Goal: Task Accomplishment & Management: Use online tool/utility

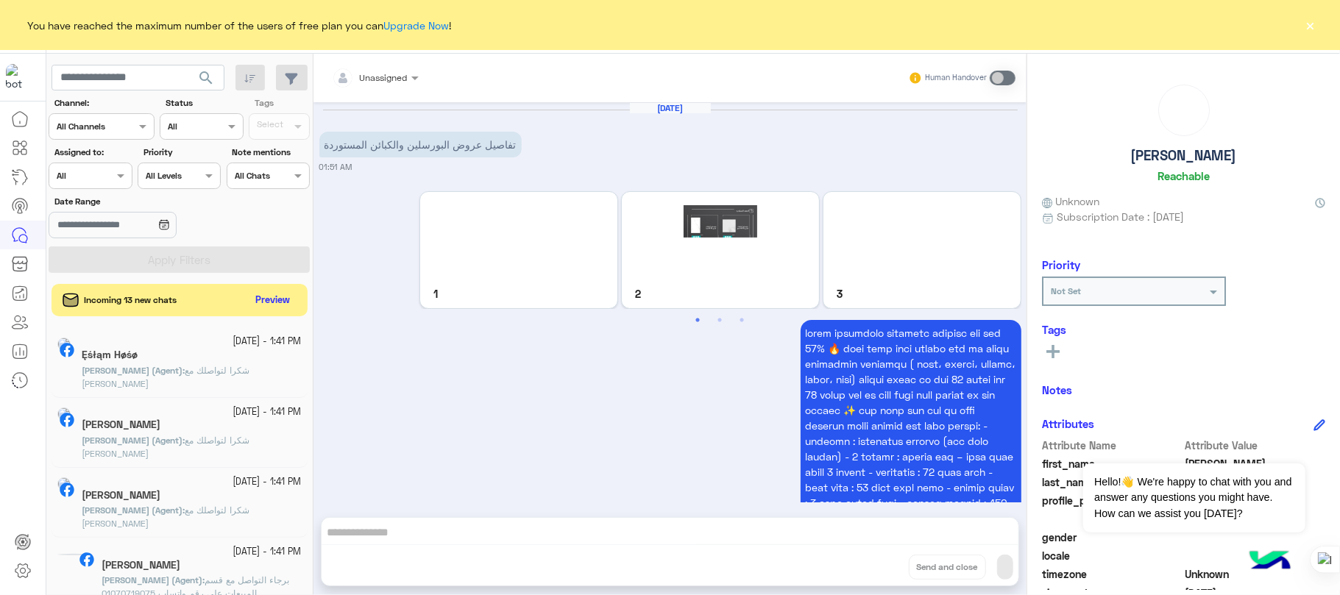
scroll to position [1817, 0]
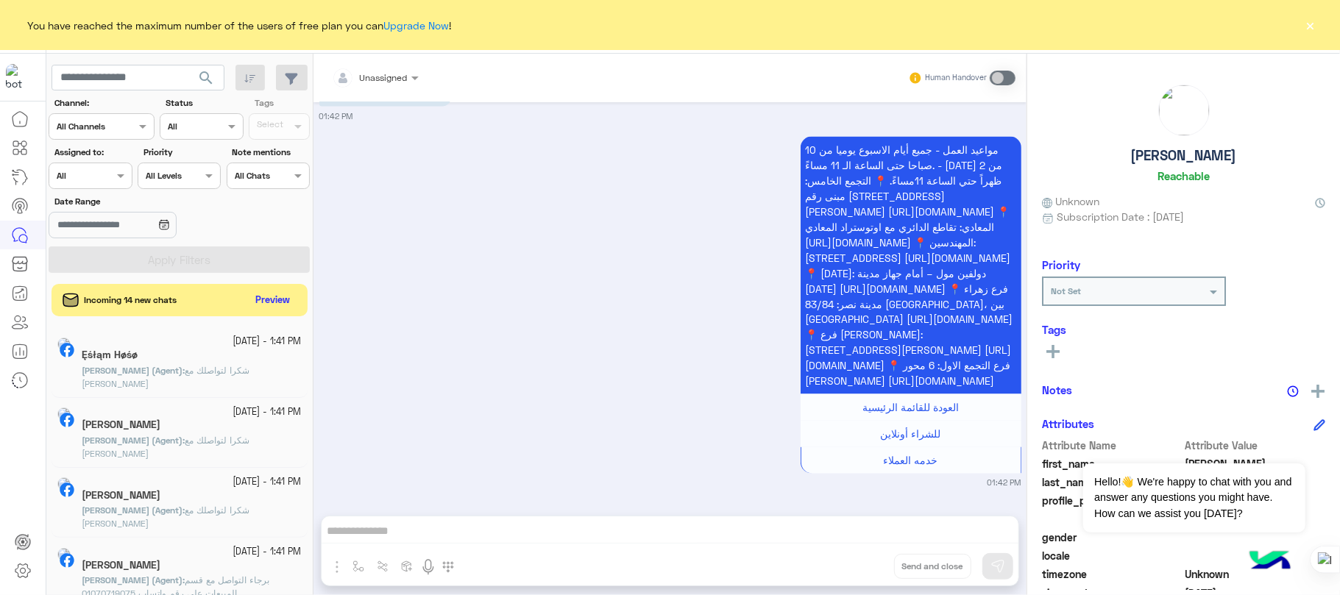
click at [1306, 18] on button "×" at bounding box center [1311, 25] width 15 height 15
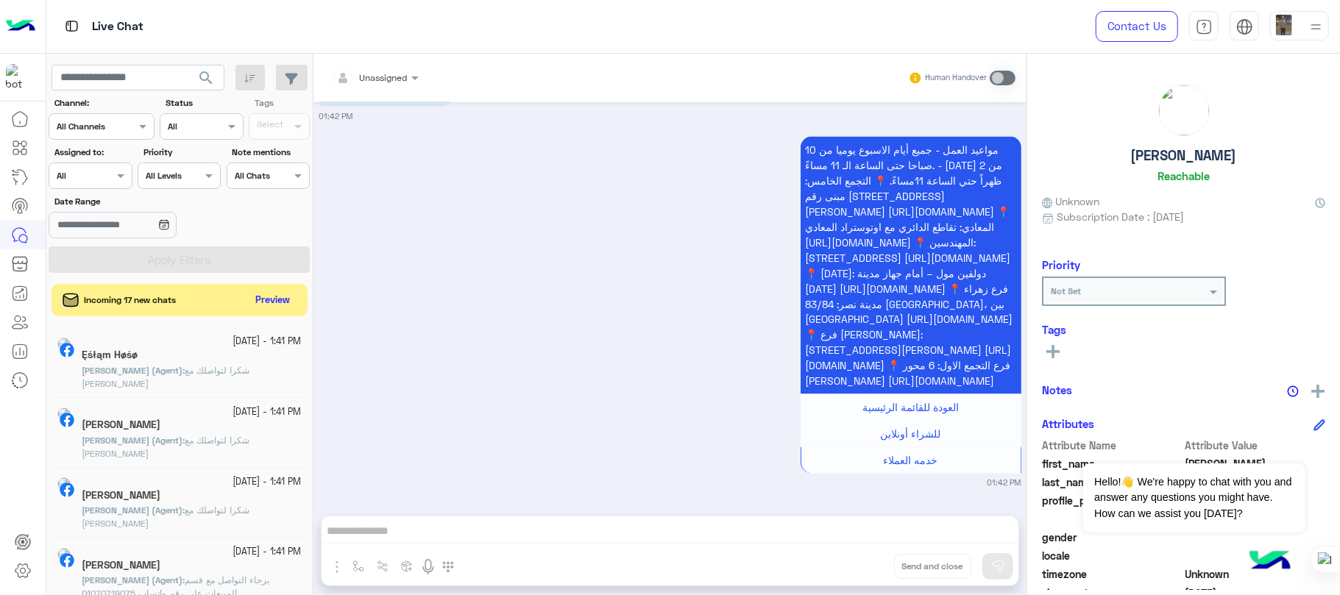
click at [25, 24] on img at bounding box center [20, 26] width 29 height 31
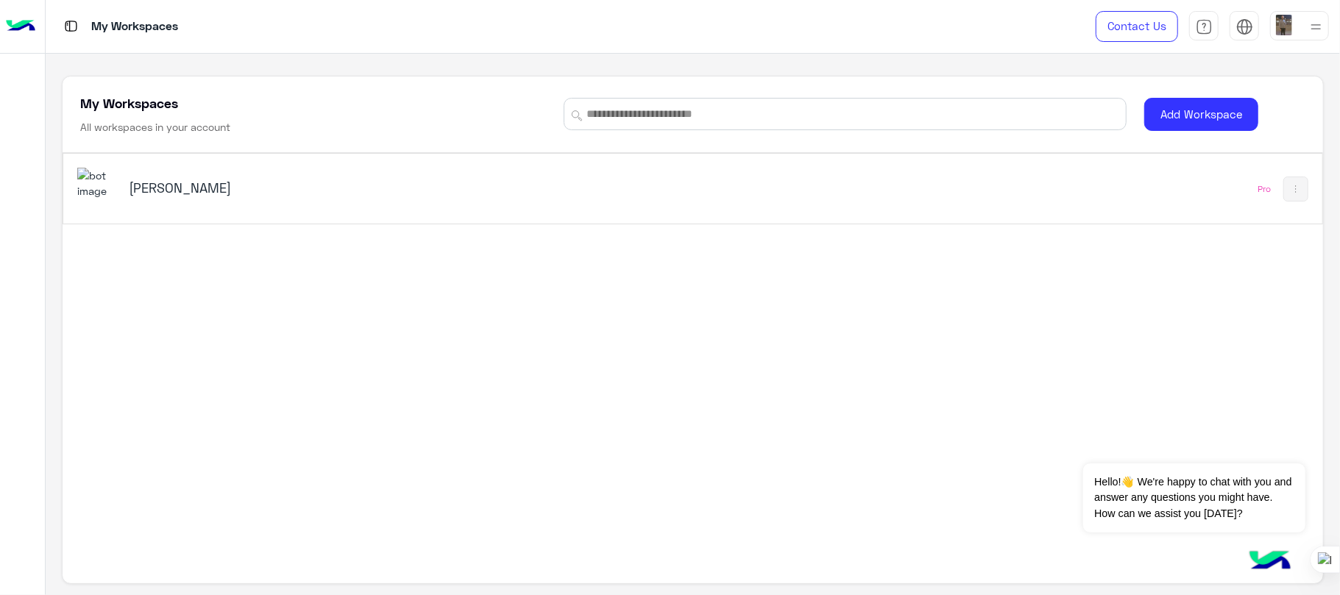
click at [119, 183] on div "[PERSON_NAME]" at bounding box center [446, 189] width 739 height 43
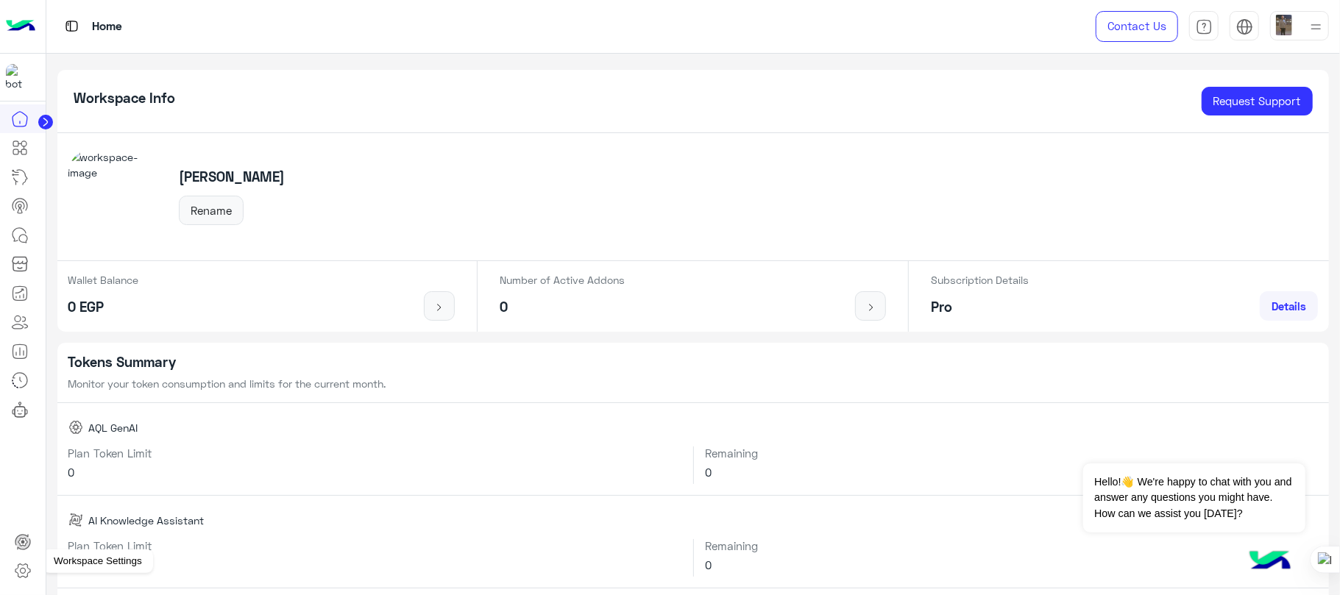
click at [26, 581] on link at bounding box center [23, 570] width 40 height 29
click at [18, 565] on icon at bounding box center [22, 572] width 15 height 14
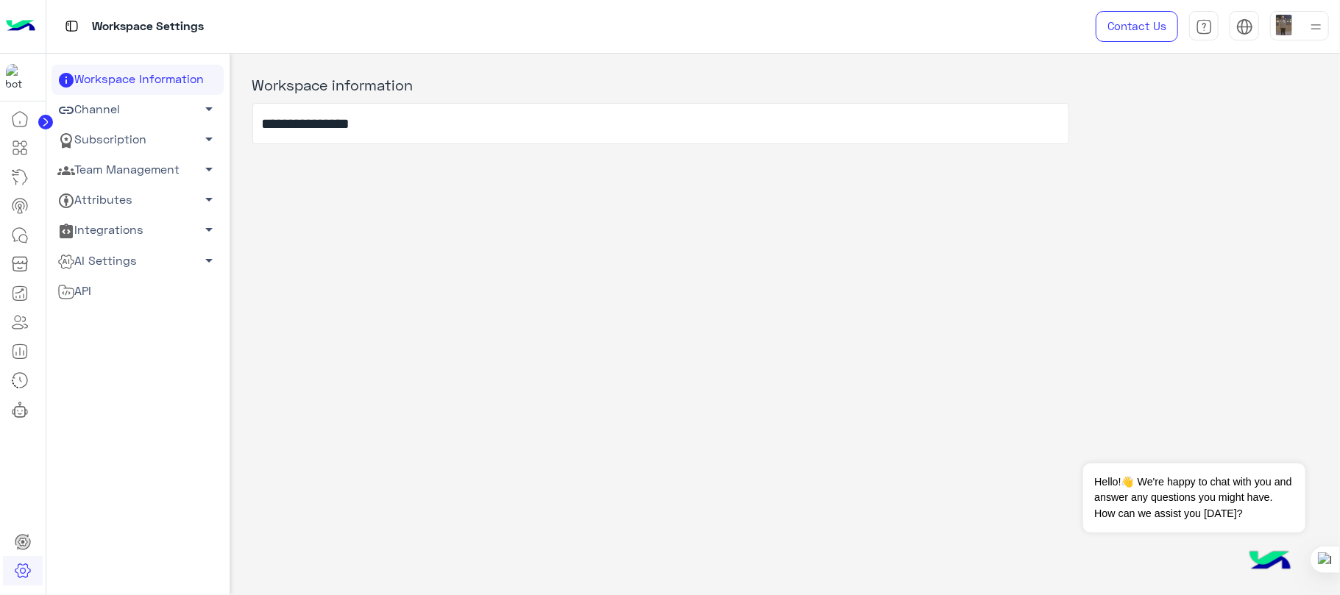
click at [163, 171] on link "Team Management arrow_drop_down" at bounding box center [138, 170] width 172 height 30
click at [142, 197] on link "Team Members" at bounding box center [138, 198] width 172 height 26
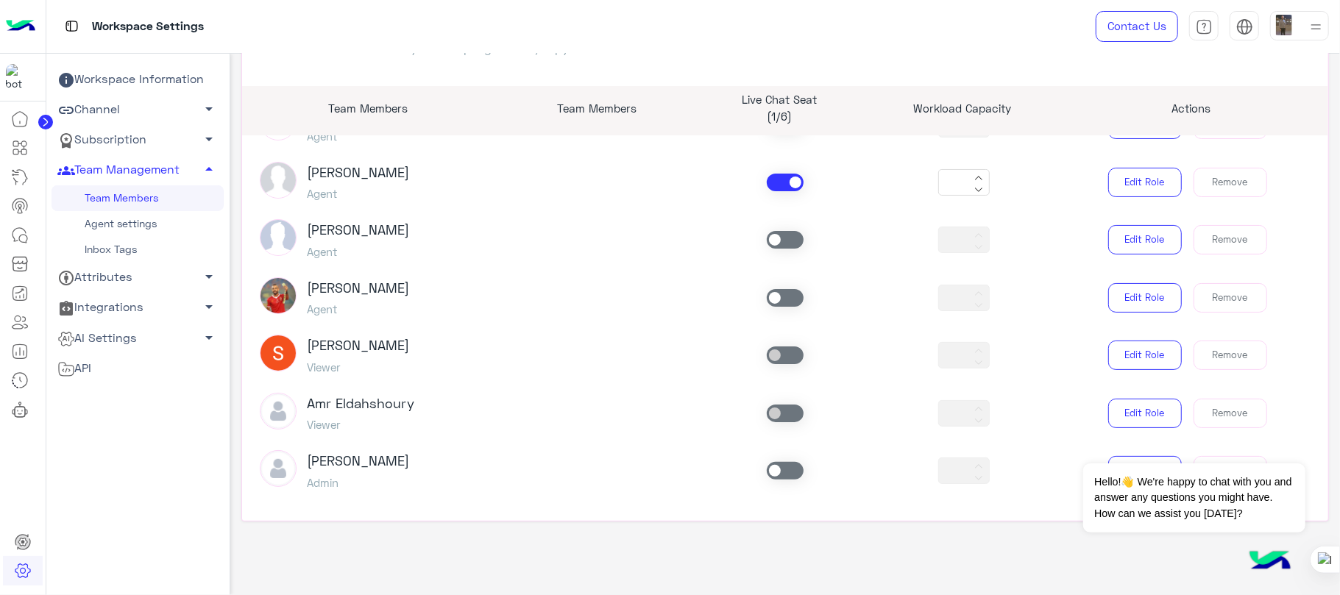
scroll to position [1170, 0]
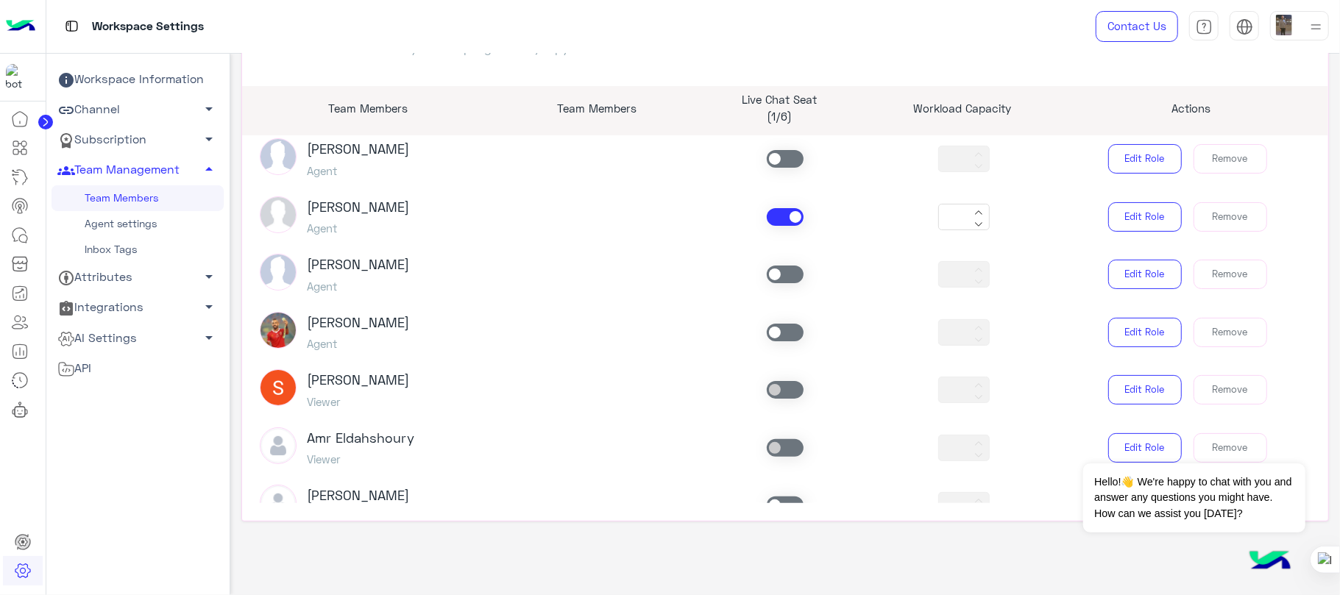
click at [975, 224] on icon at bounding box center [979, 224] width 9 height 9
type input "*"
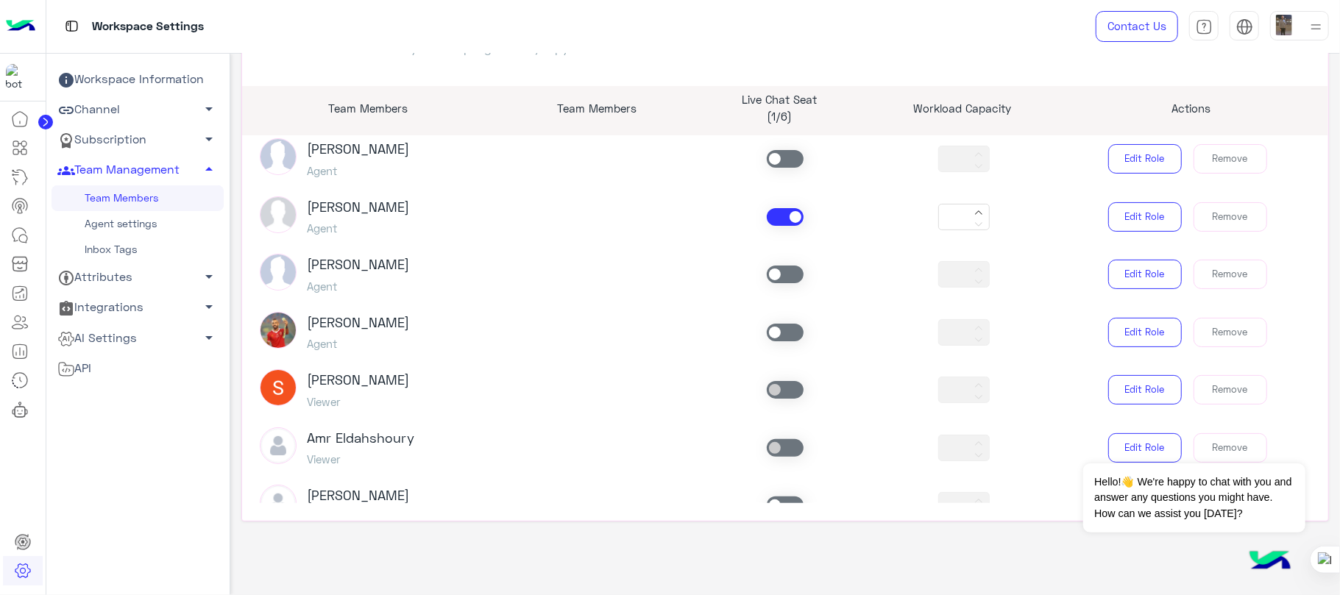
click at [972, 224] on div at bounding box center [979, 216] width 18 height 29
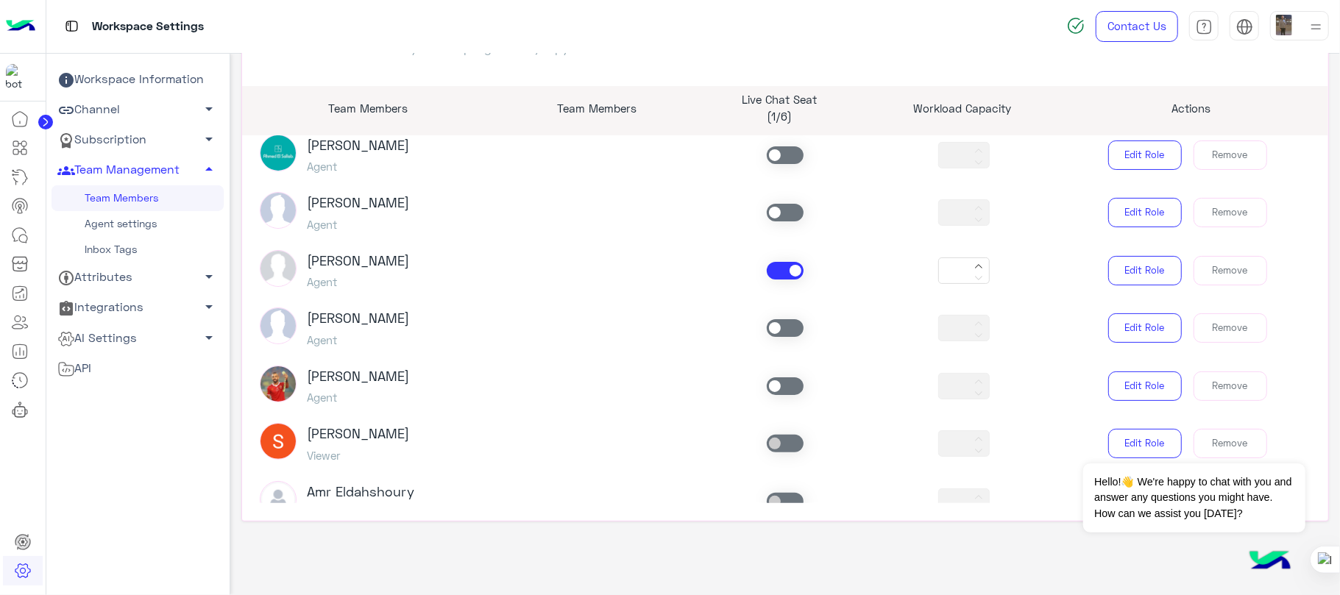
scroll to position [1072, 0]
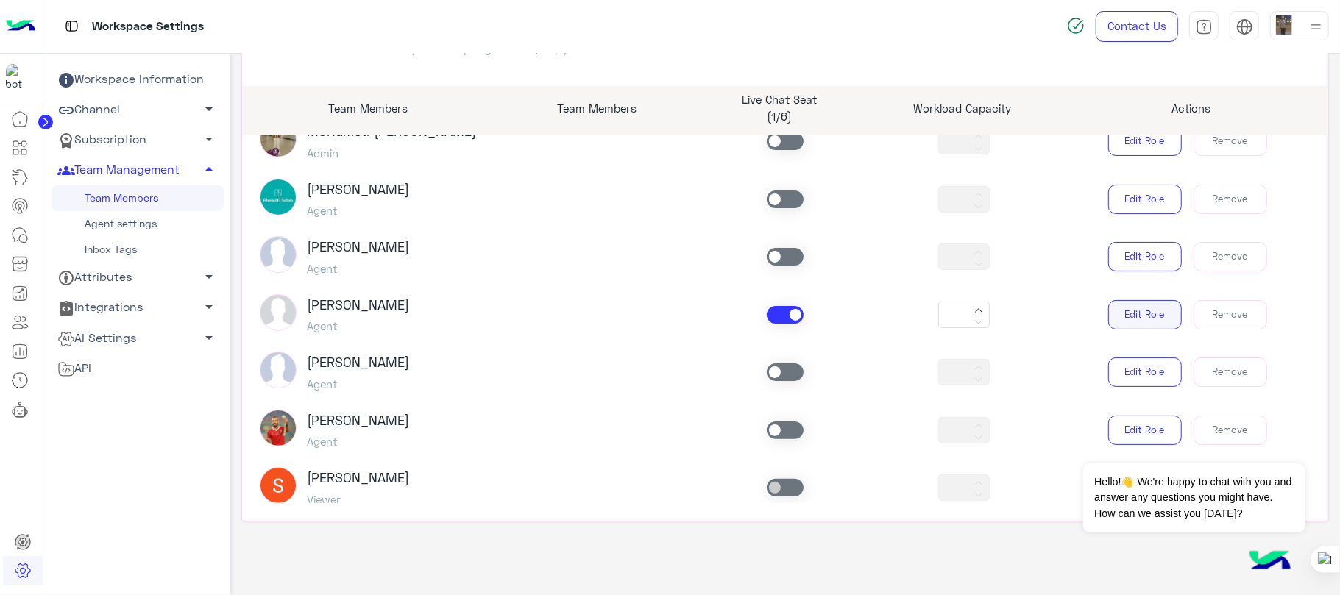
click at [1122, 313] on button "Edit Role" at bounding box center [1145, 314] width 74 height 29
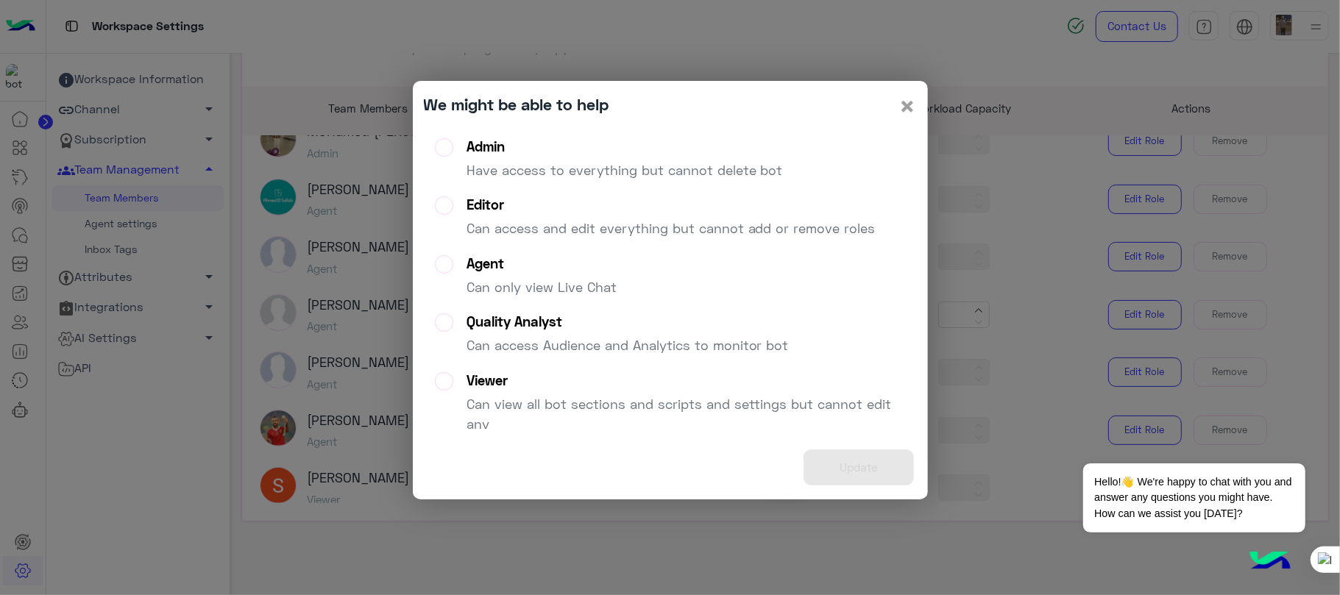
click at [910, 104] on span "×" at bounding box center [908, 105] width 18 height 33
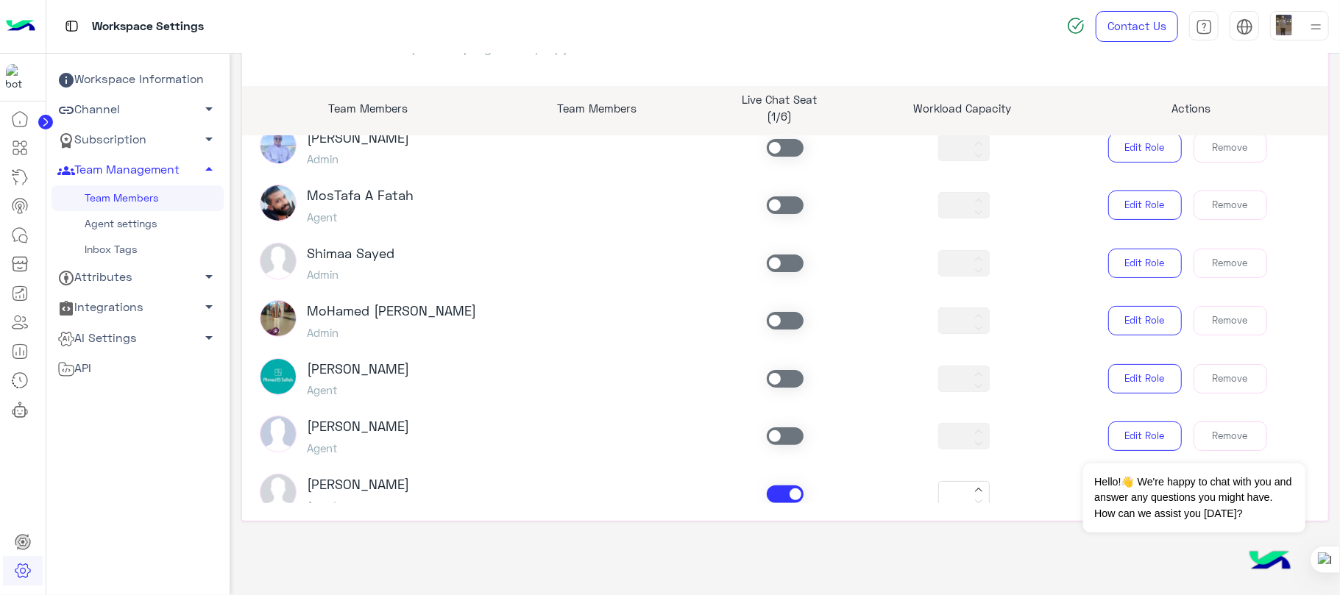
scroll to position [876, 0]
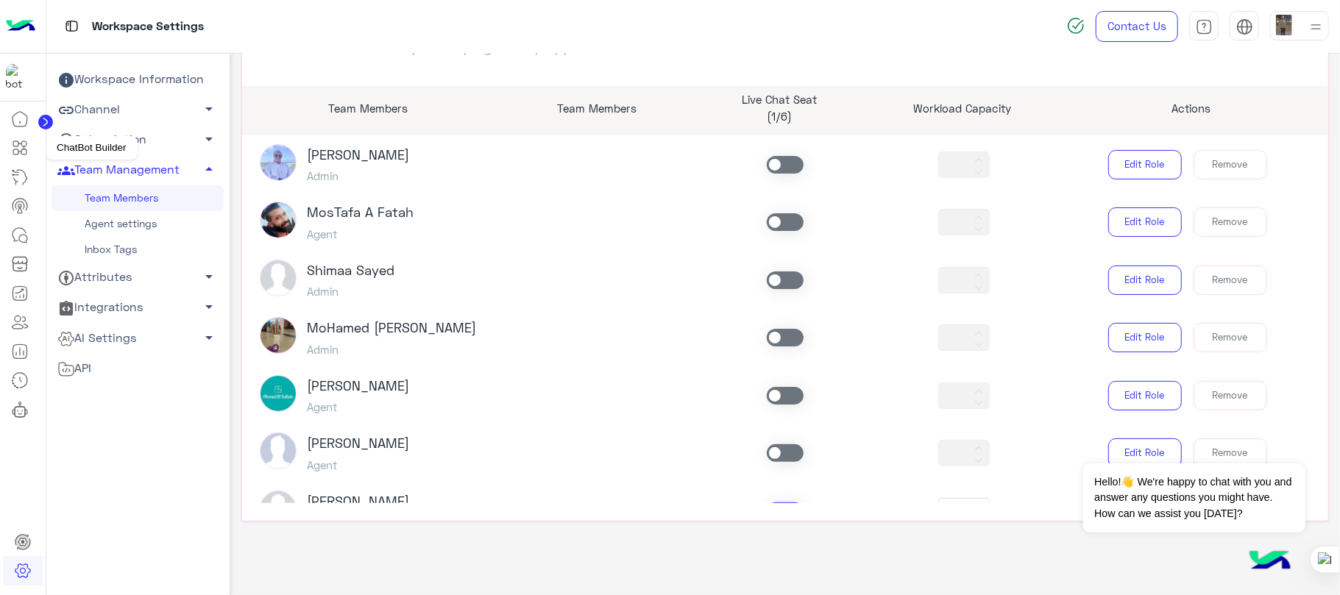
click at [12, 150] on icon at bounding box center [20, 148] width 18 height 18
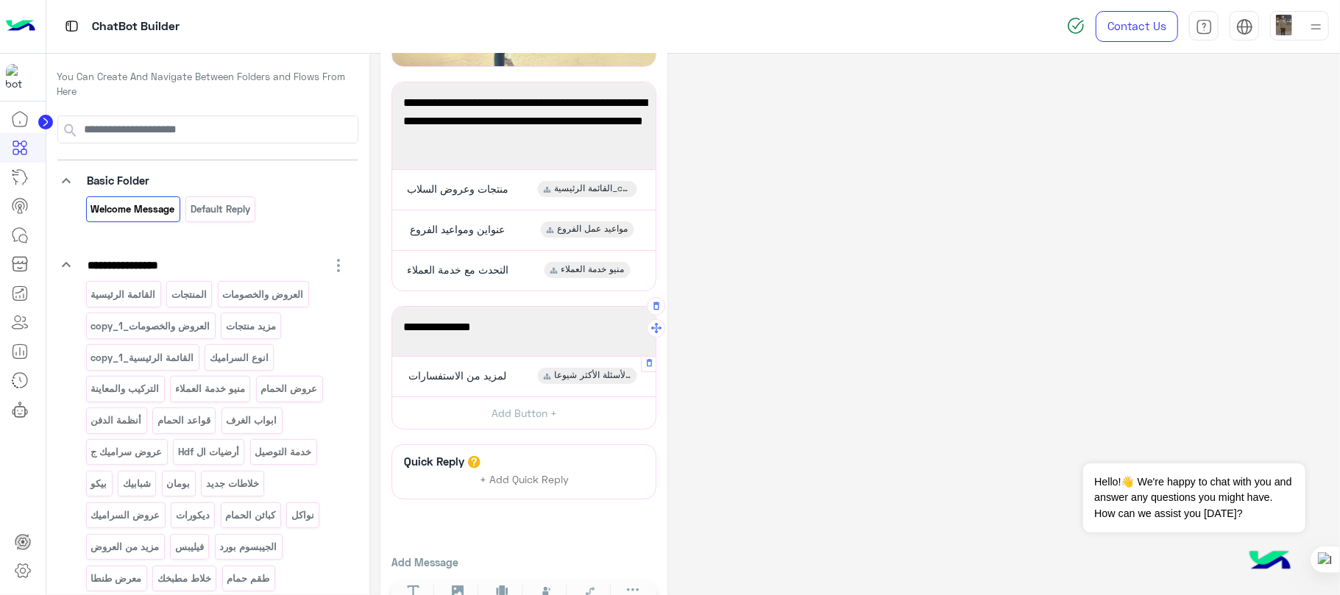
scroll to position [196, 0]
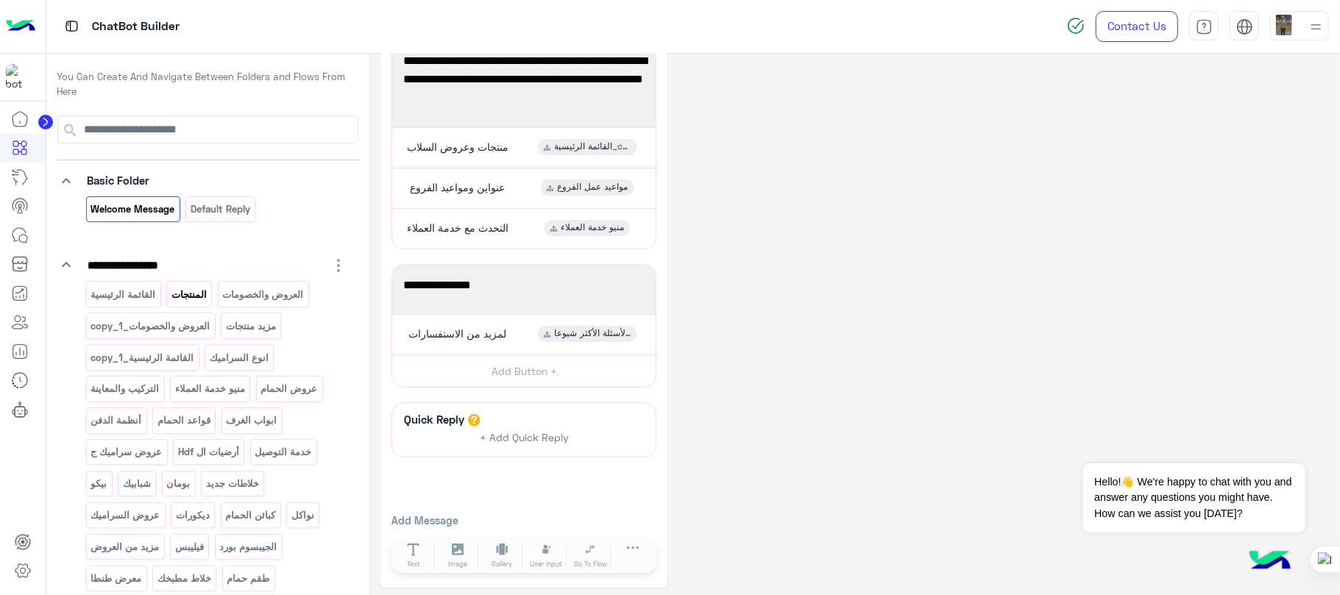
click at [180, 294] on p "المنتجات" at bounding box center [190, 294] width 38 height 17
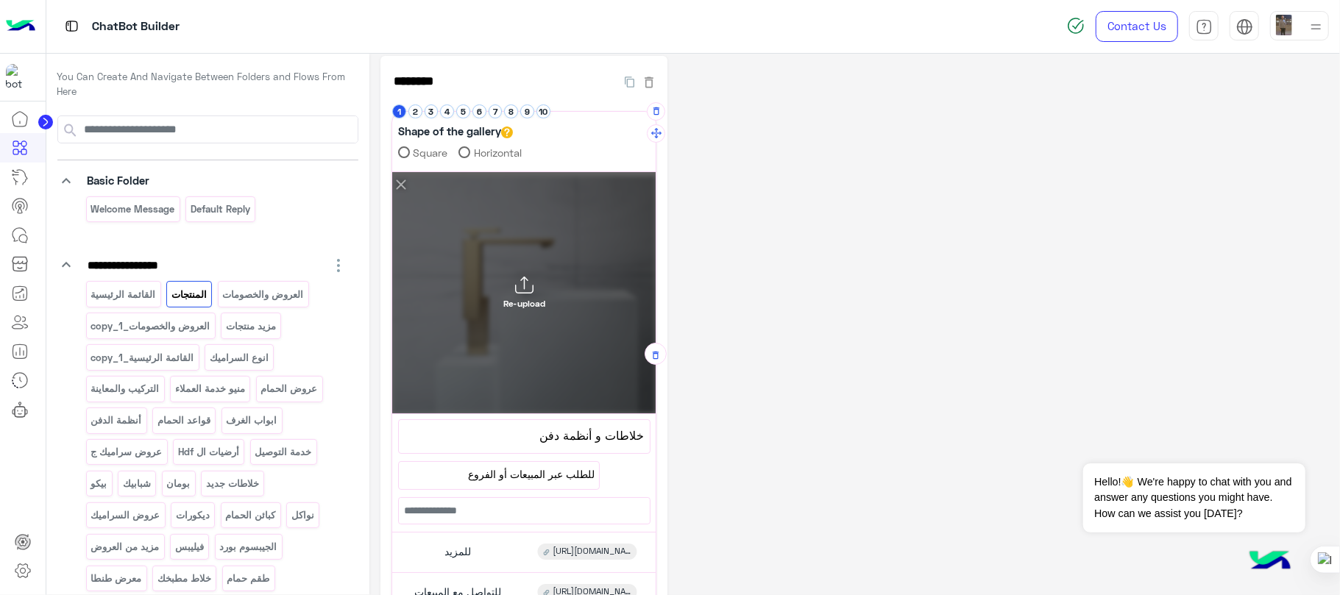
scroll to position [0, 0]
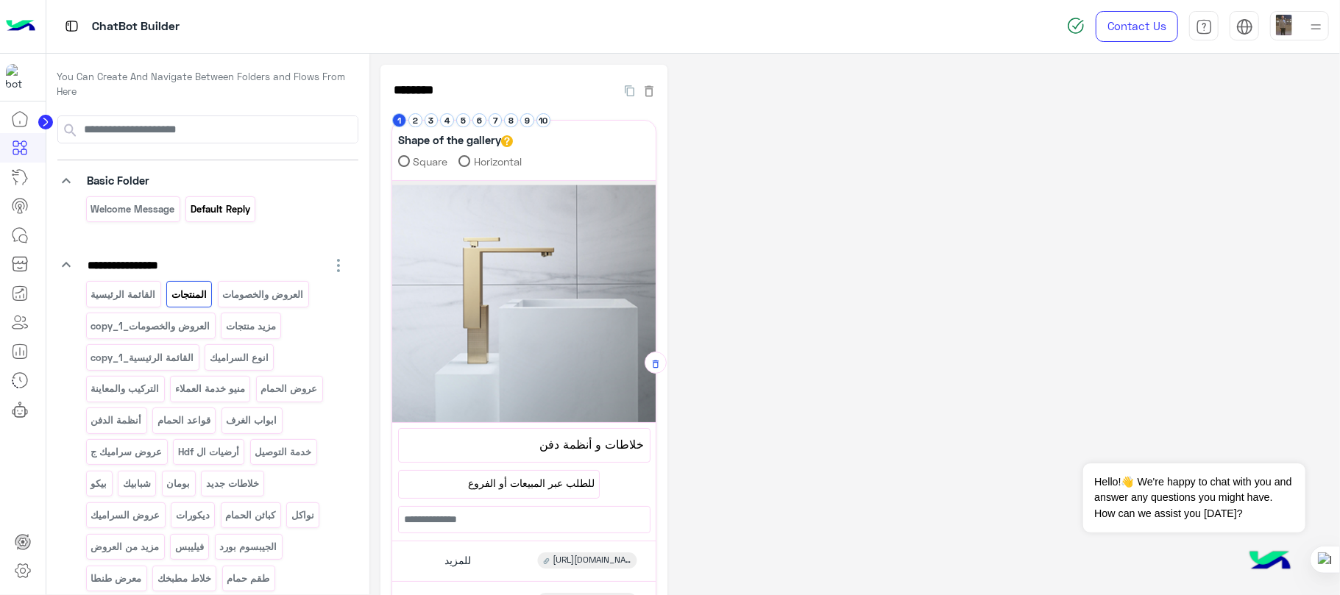
click at [213, 219] on div "Default reply" at bounding box center [220, 210] width 70 height 26
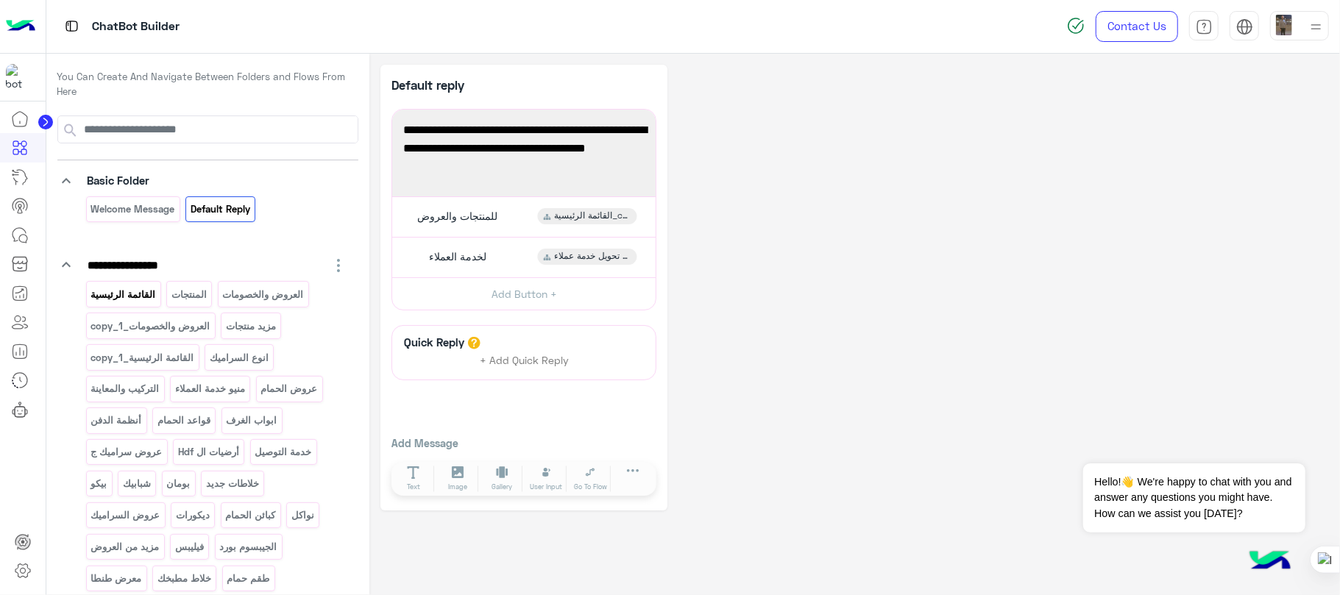
click at [130, 294] on p "القائمة الرئيسية" at bounding box center [123, 294] width 67 height 17
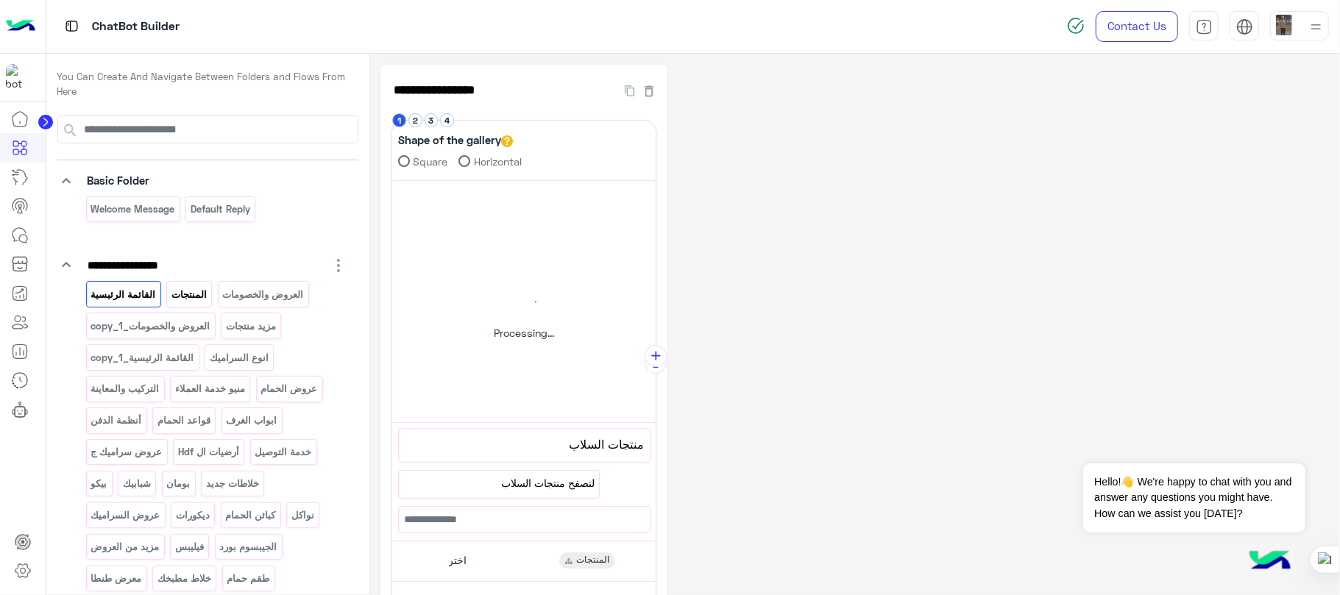
click at [195, 291] on p "المنتجات" at bounding box center [190, 294] width 38 height 17
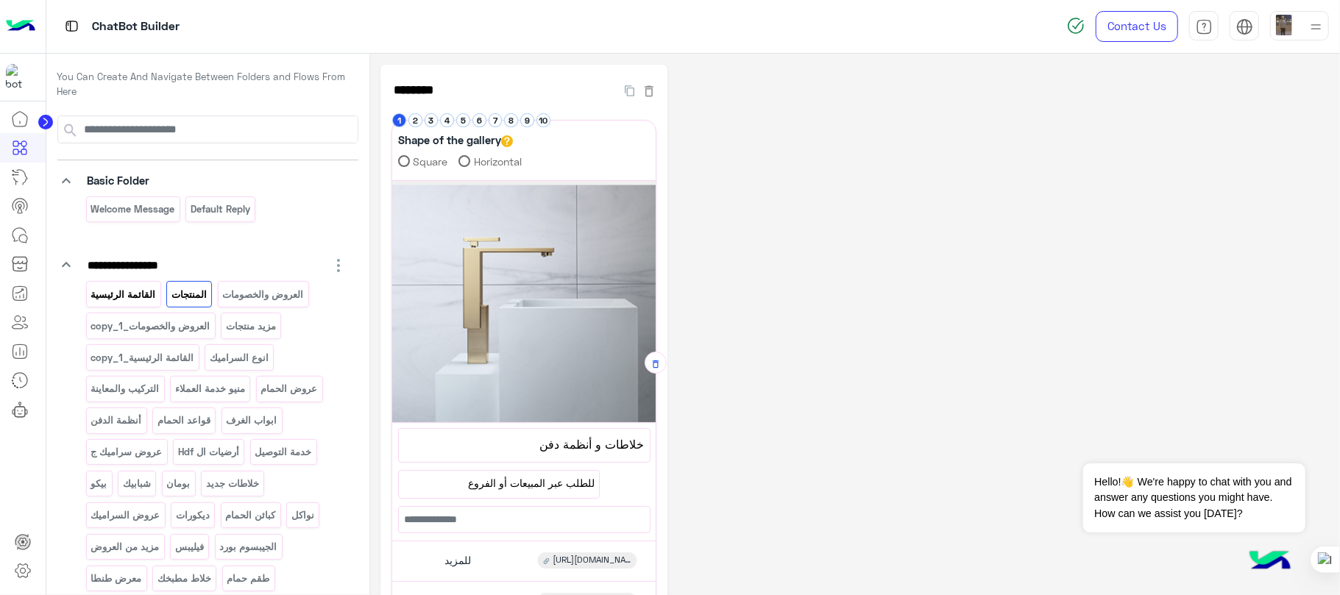
click at [138, 292] on p "القائمة الرئيسية" at bounding box center [123, 294] width 67 height 17
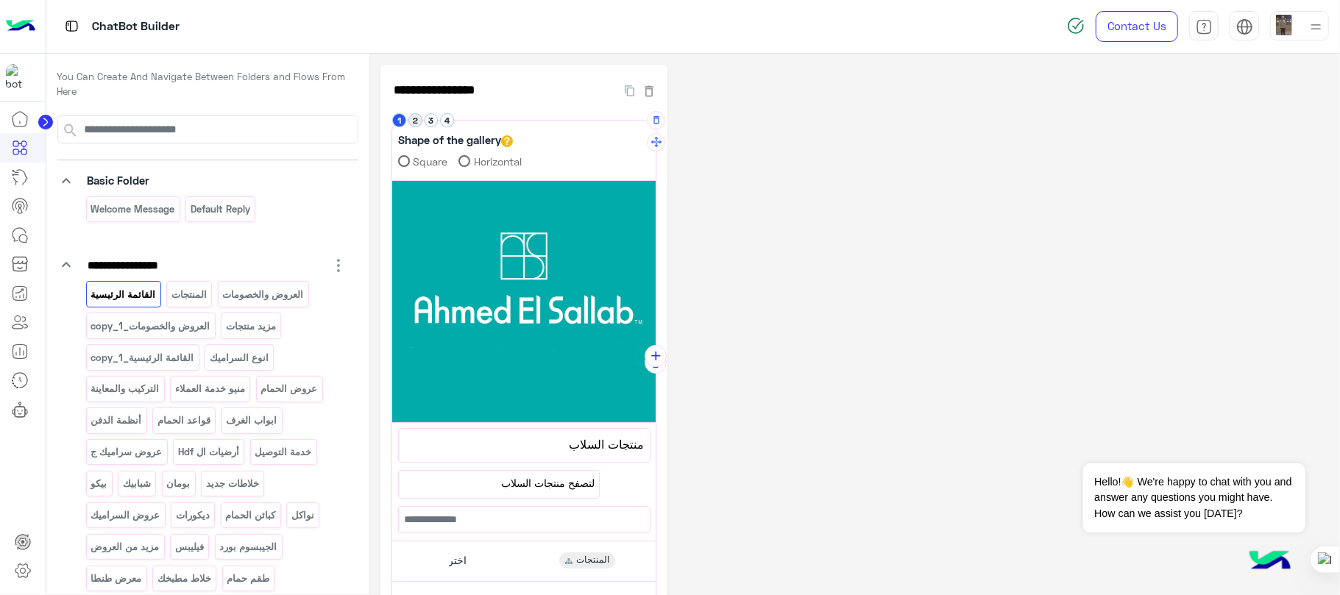
click at [412, 119] on button "2" at bounding box center [415, 120] width 14 height 14
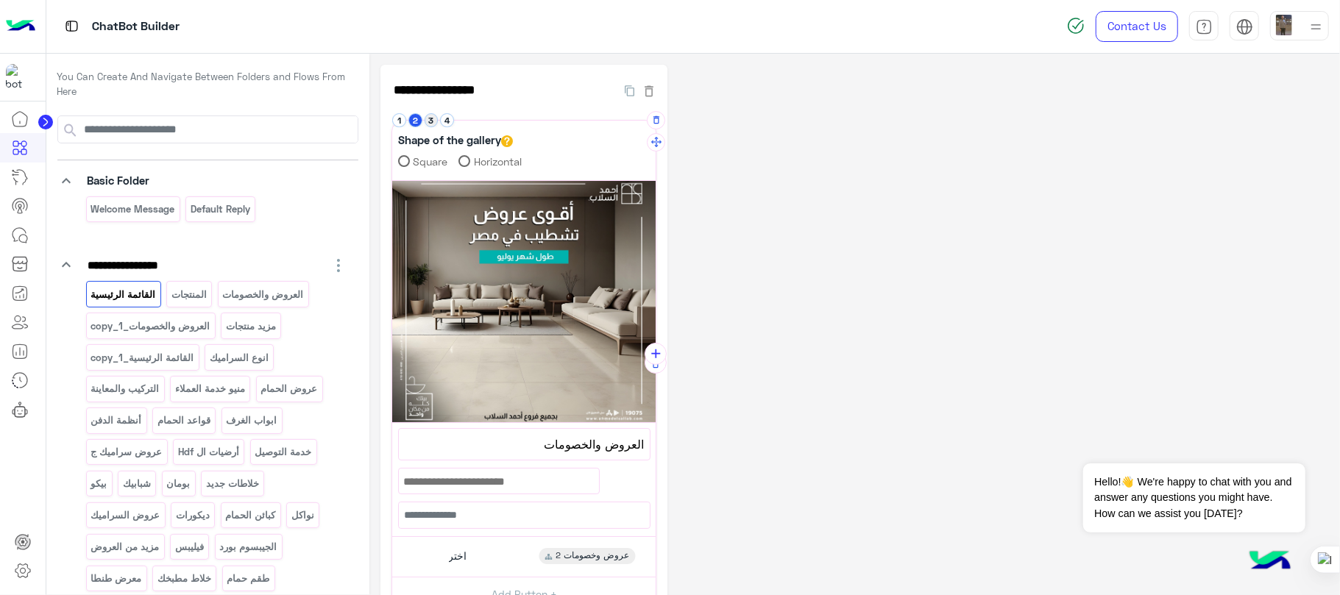
click at [431, 118] on button "3" at bounding box center [432, 120] width 14 height 14
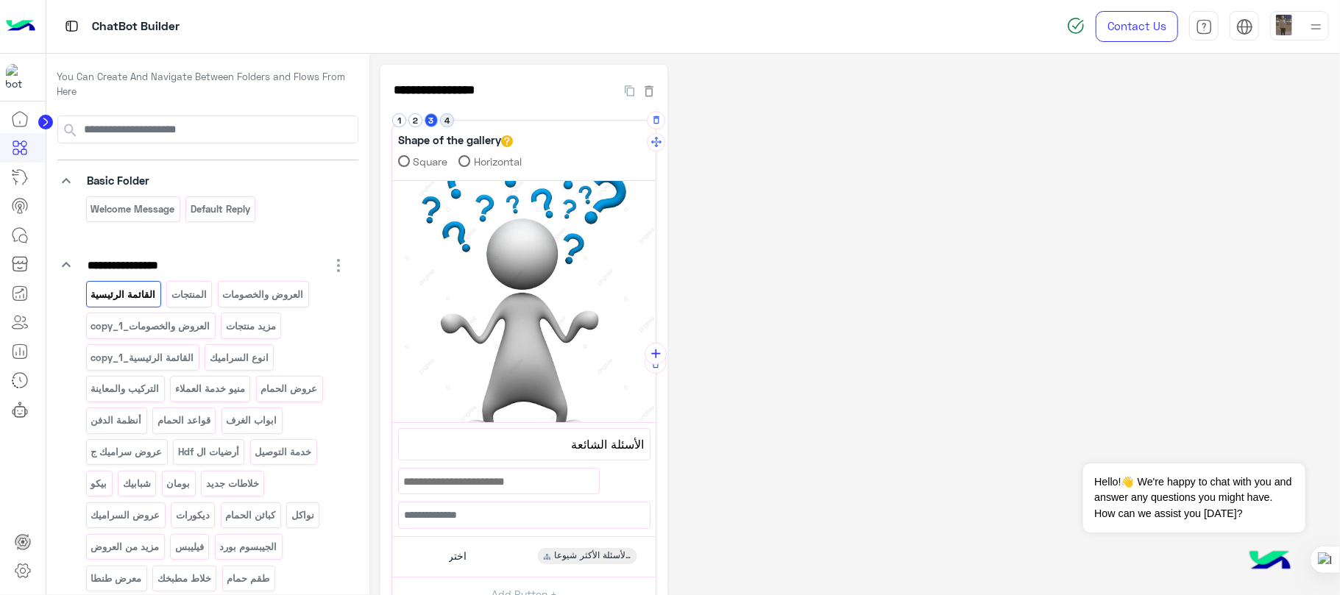
click at [451, 121] on button "4" at bounding box center [447, 120] width 14 height 14
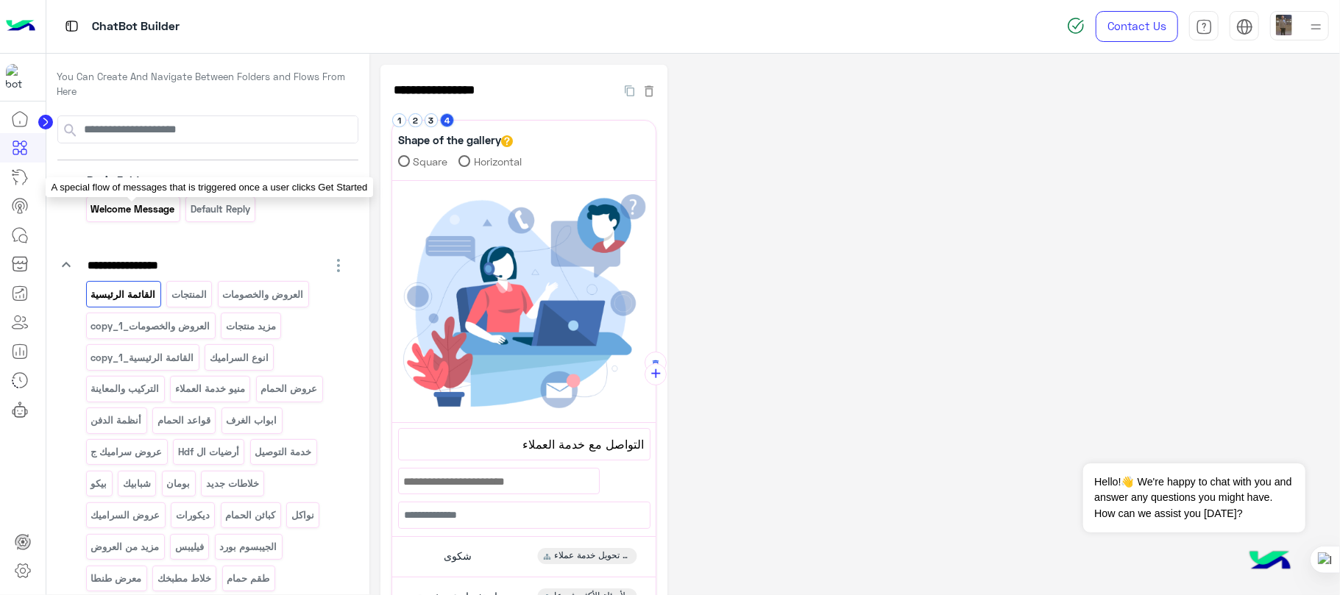
click at [127, 210] on p "Welcome Message" at bounding box center [133, 209] width 86 height 17
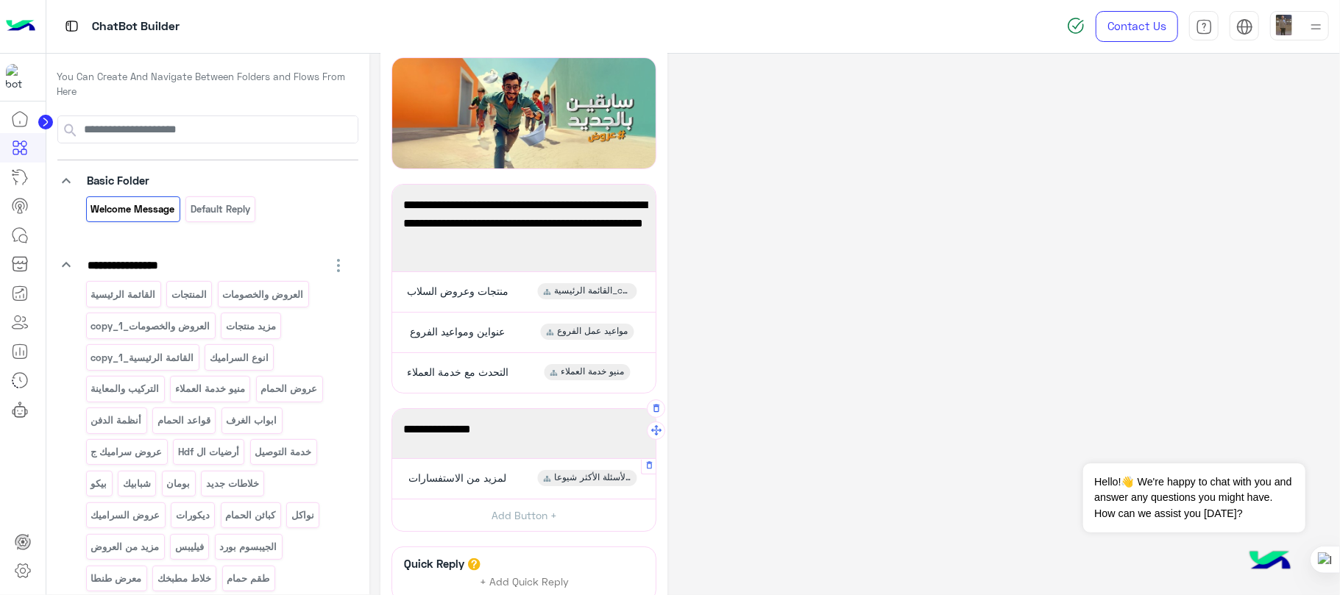
scroll to position [98, 0]
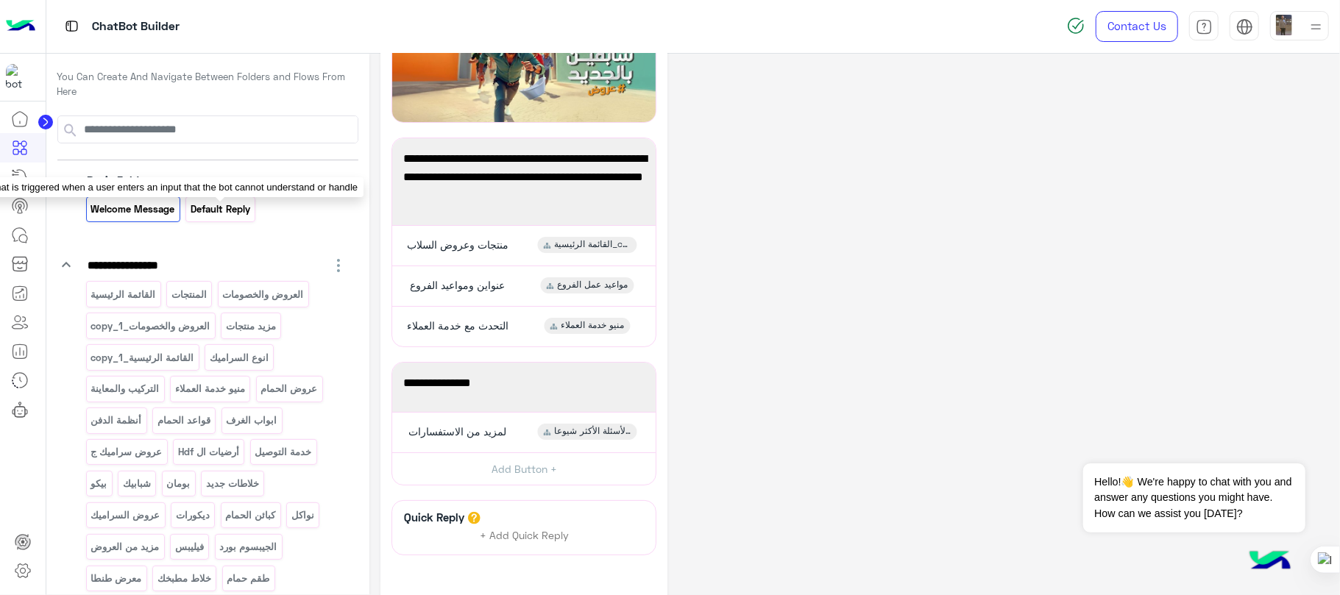
click at [215, 207] on p "Default reply" at bounding box center [221, 209] width 62 height 17
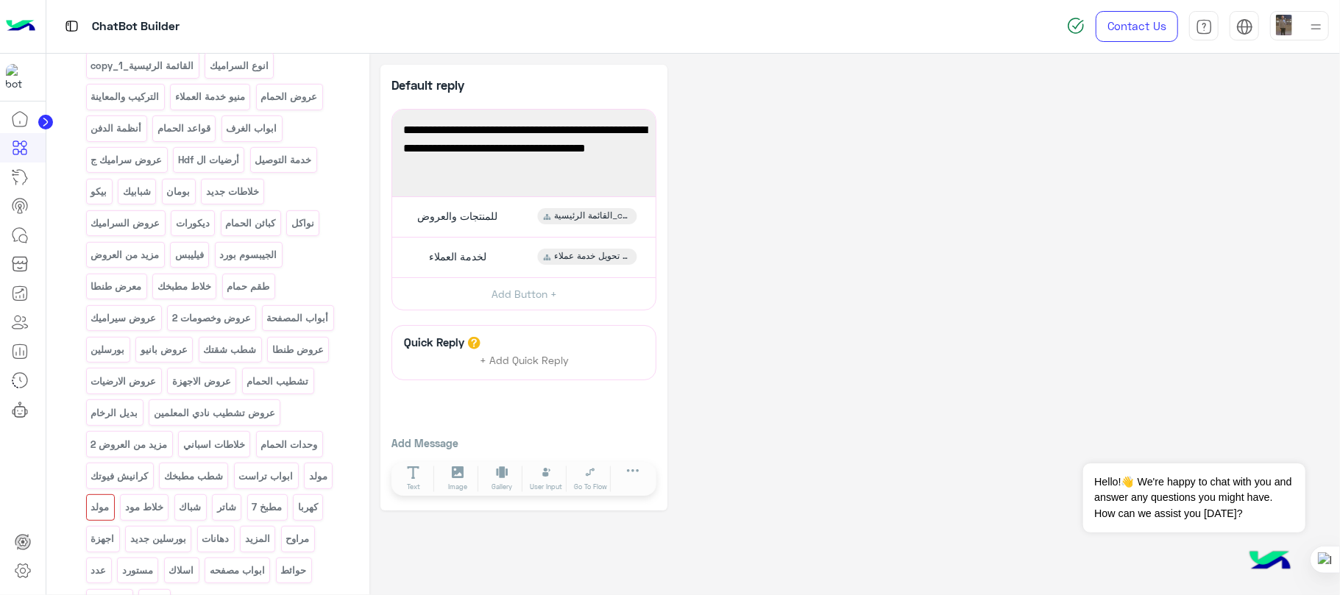
scroll to position [0, 0]
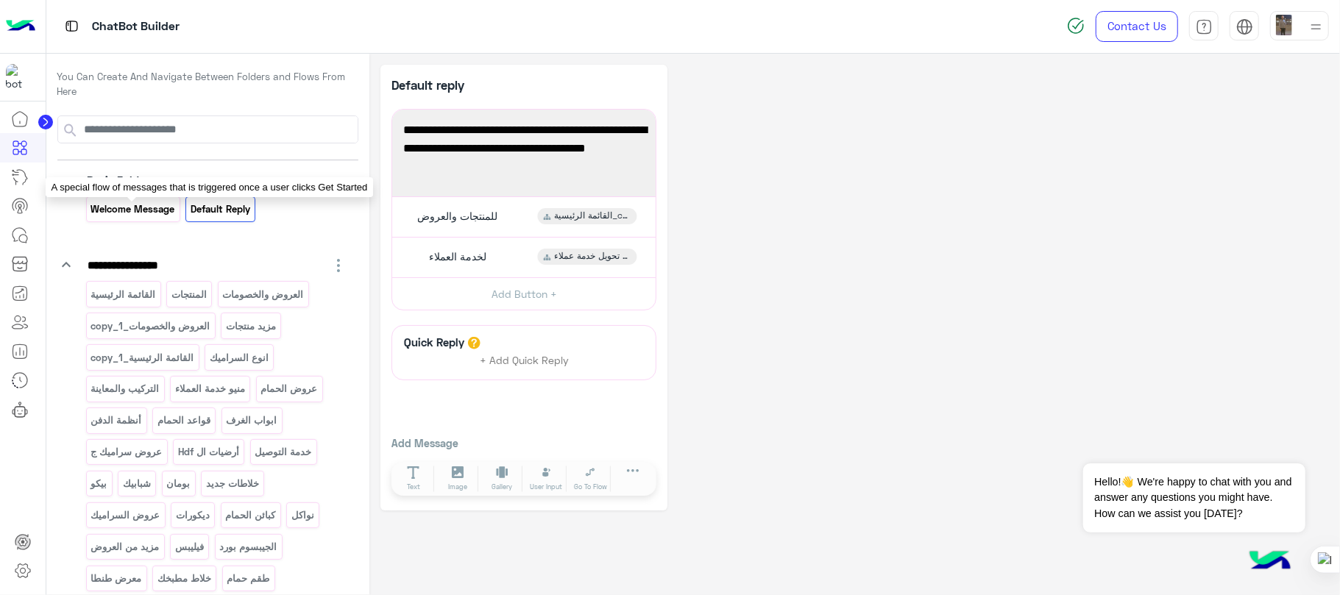
click at [153, 206] on p "Welcome Message" at bounding box center [133, 209] width 86 height 17
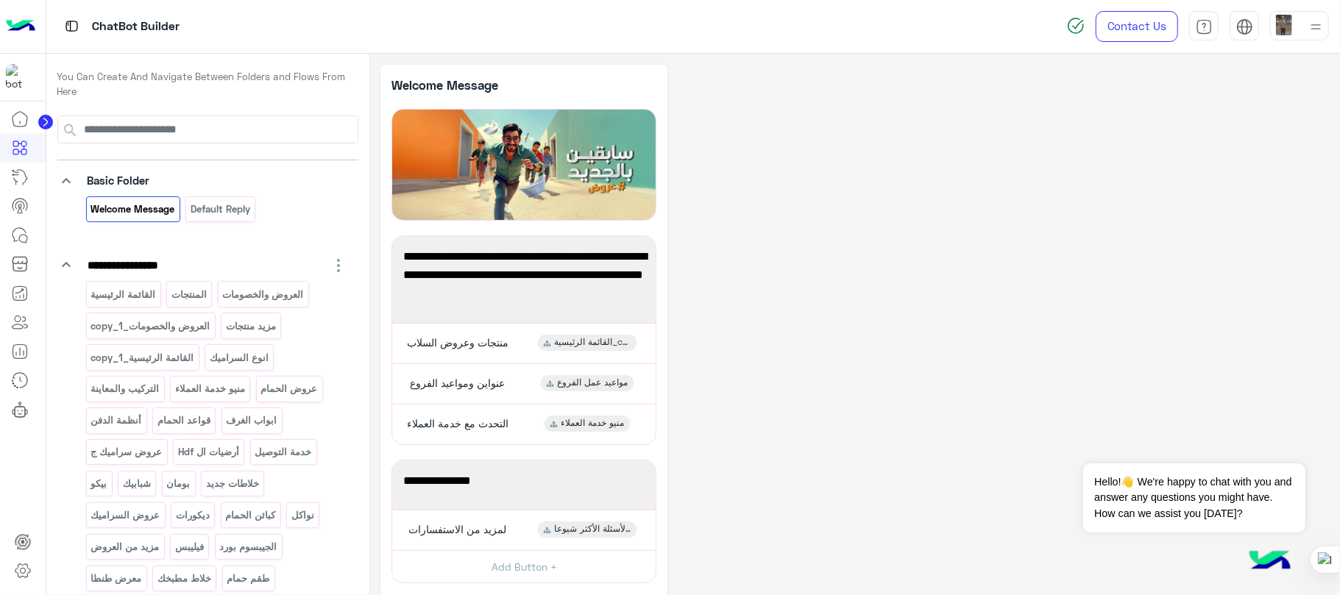
click at [71, 177] on icon "keyboard_arrow_down" at bounding box center [66, 181] width 18 height 18
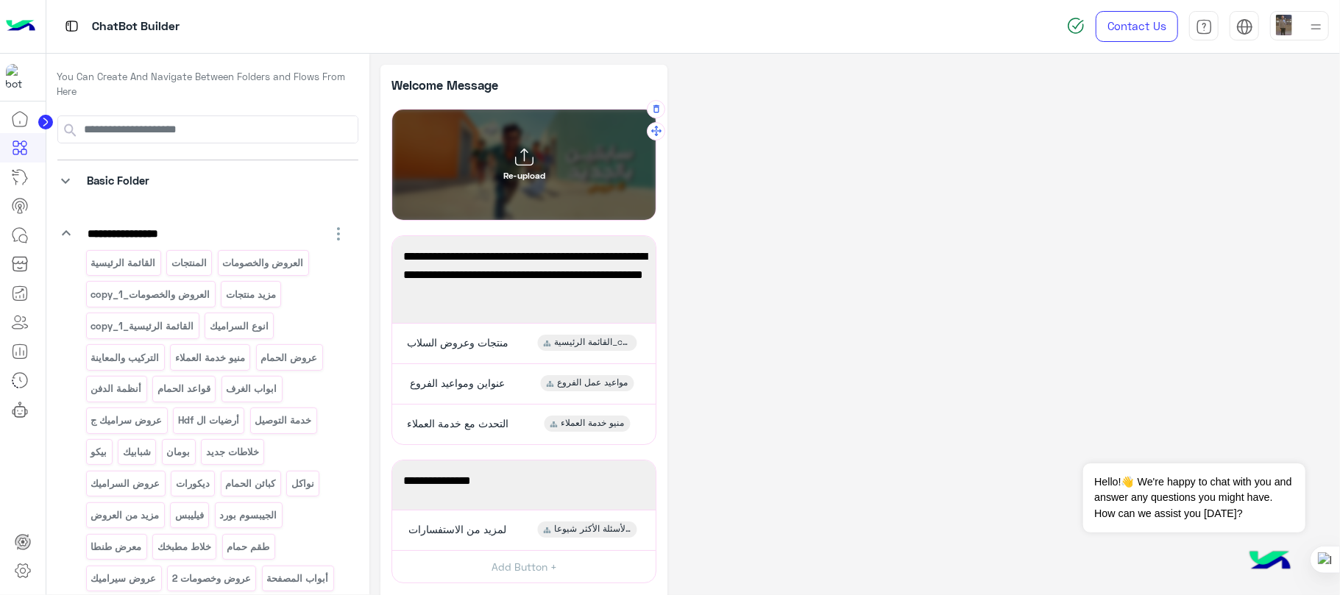
click at [517, 160] on icon at bounding box center [524, 157] width 18 height 18
click at [392, 110] on input "Re-upload" at bounding box center [392, 110] width 0 height 0
type input "**********"
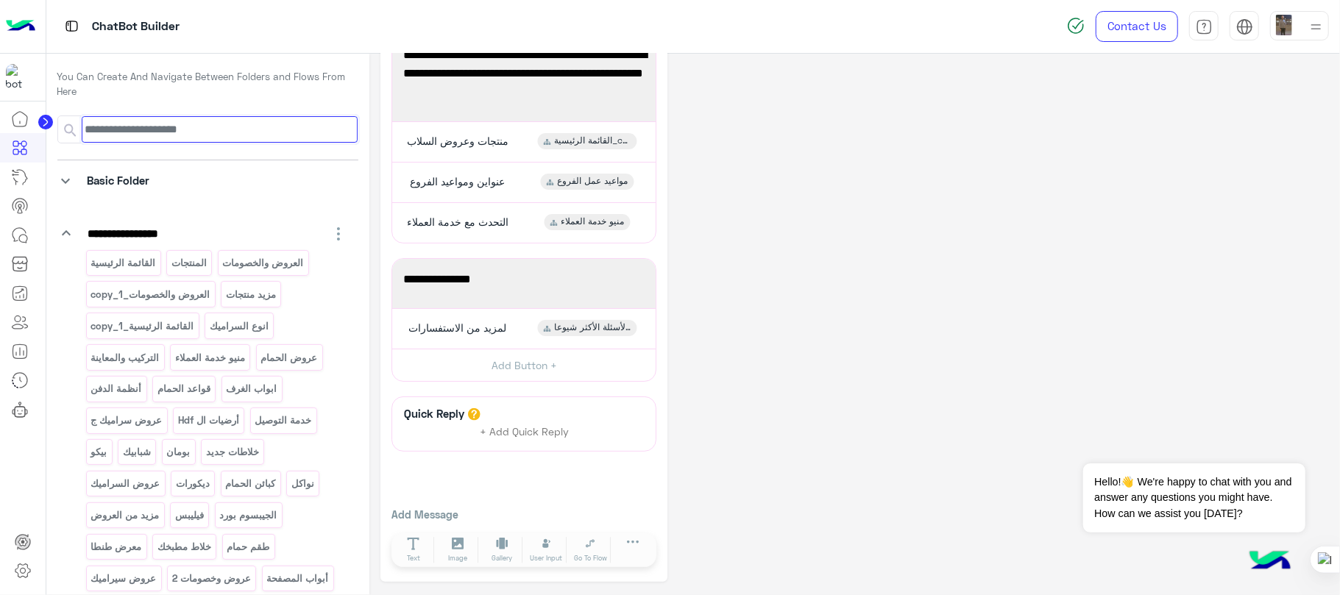
click at [195, 127] on input at bounding box center [220, 129] width 276 height 26
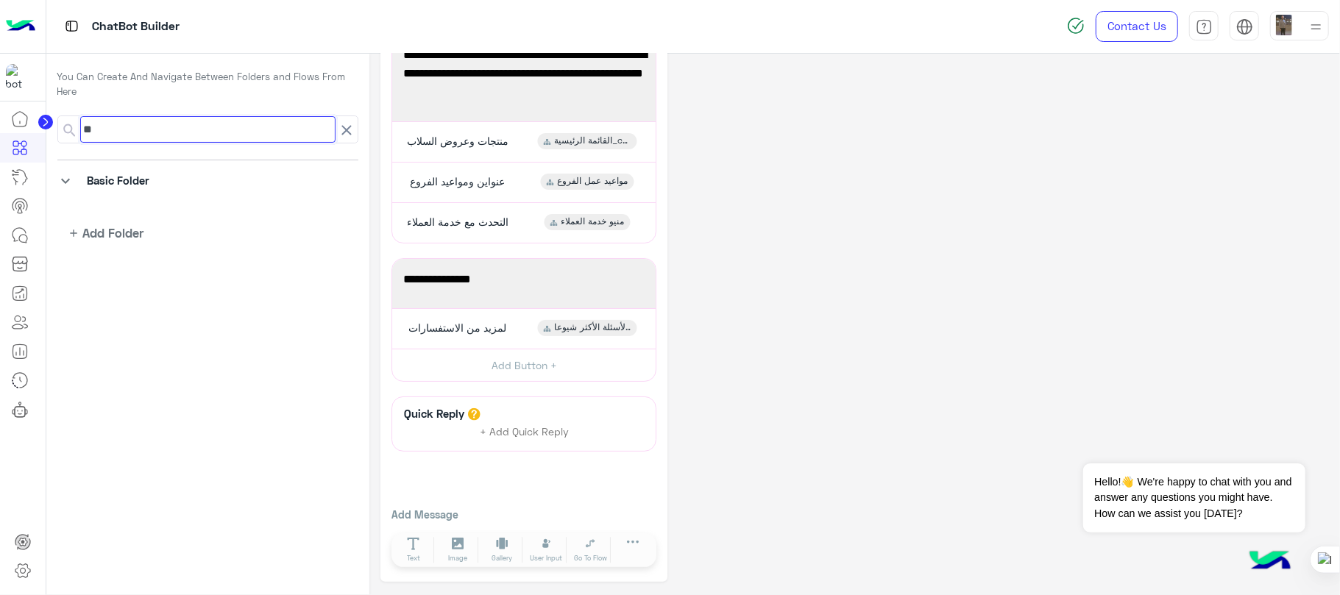
type input "*"
type input "**"
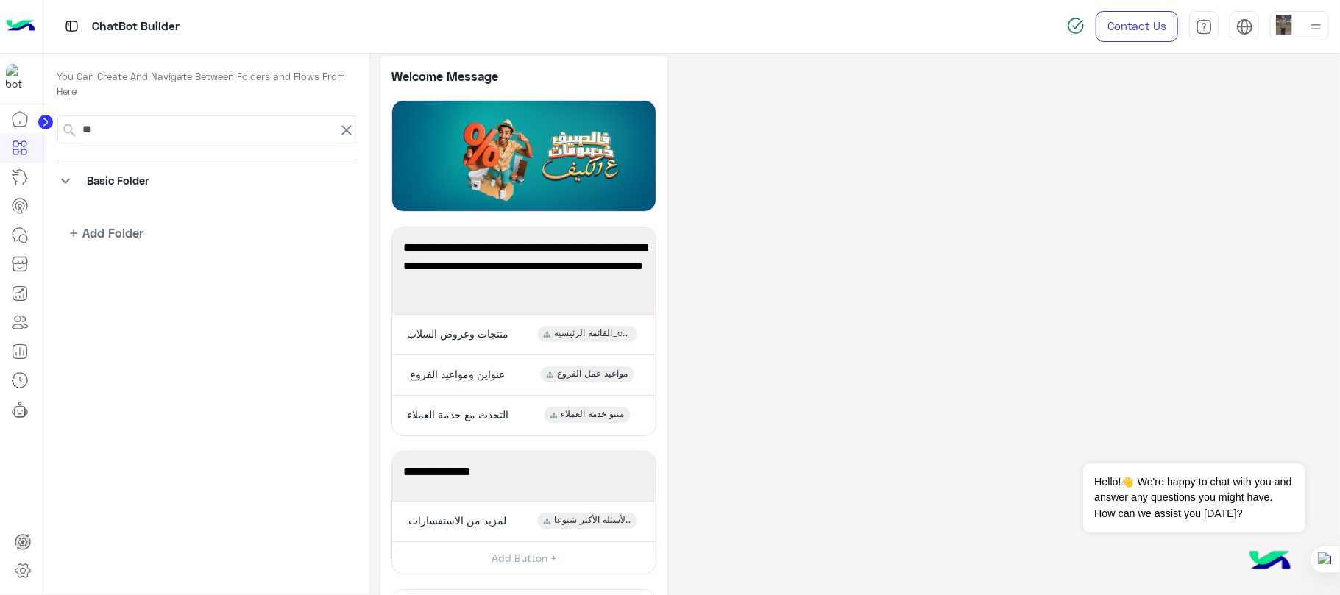
click at [68, 177] on icon "keyboard_arrow_down" at bounding box center [66, 181] width 18 height 18
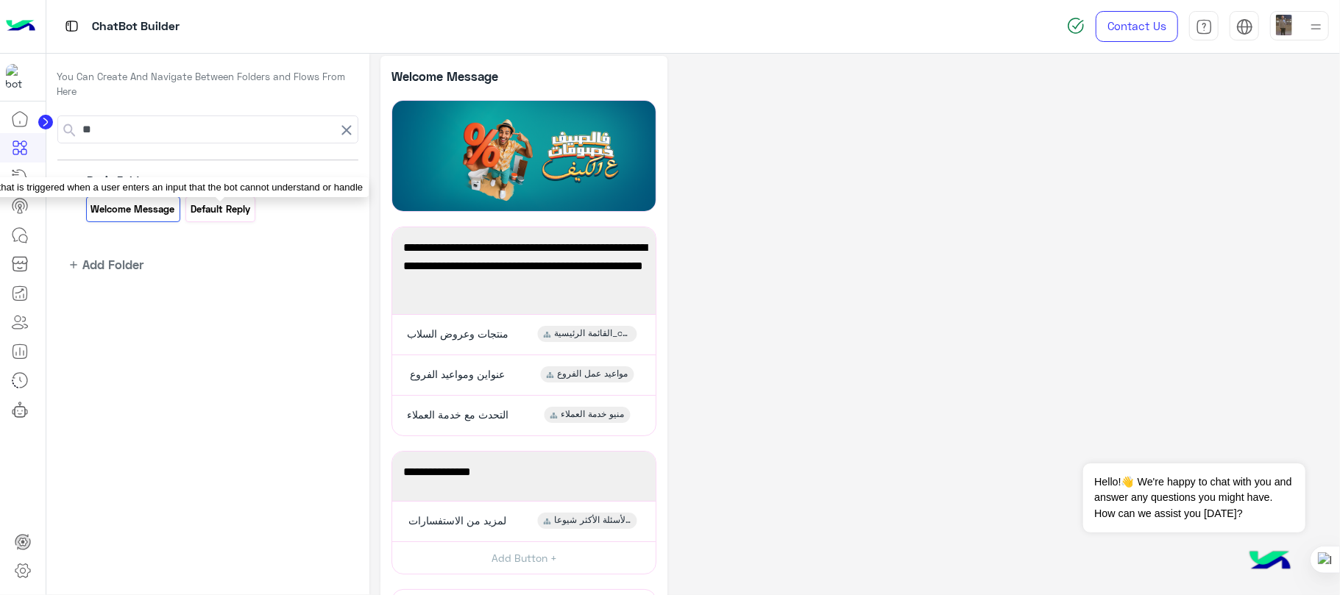
click at [233, 215] on p "Default reply" at bounding box center [221, 209] width 62 height 17
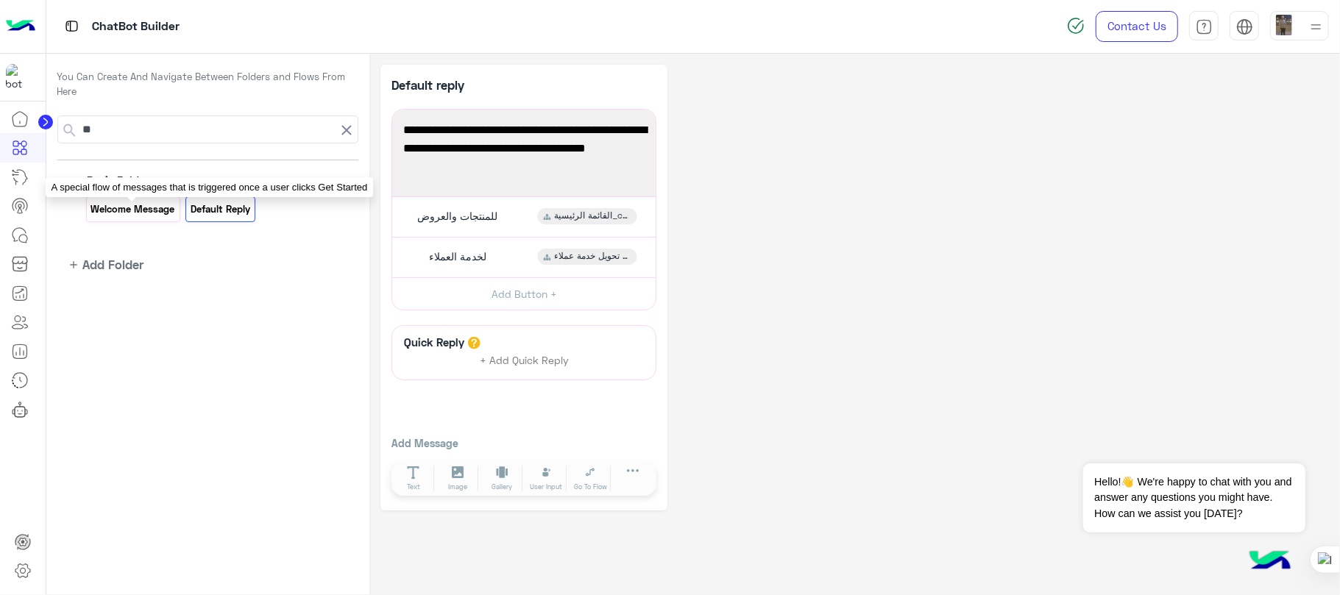
click at [134, 206] on p "Welcome Message" at bounding box center [133, 209] width 86 height 17
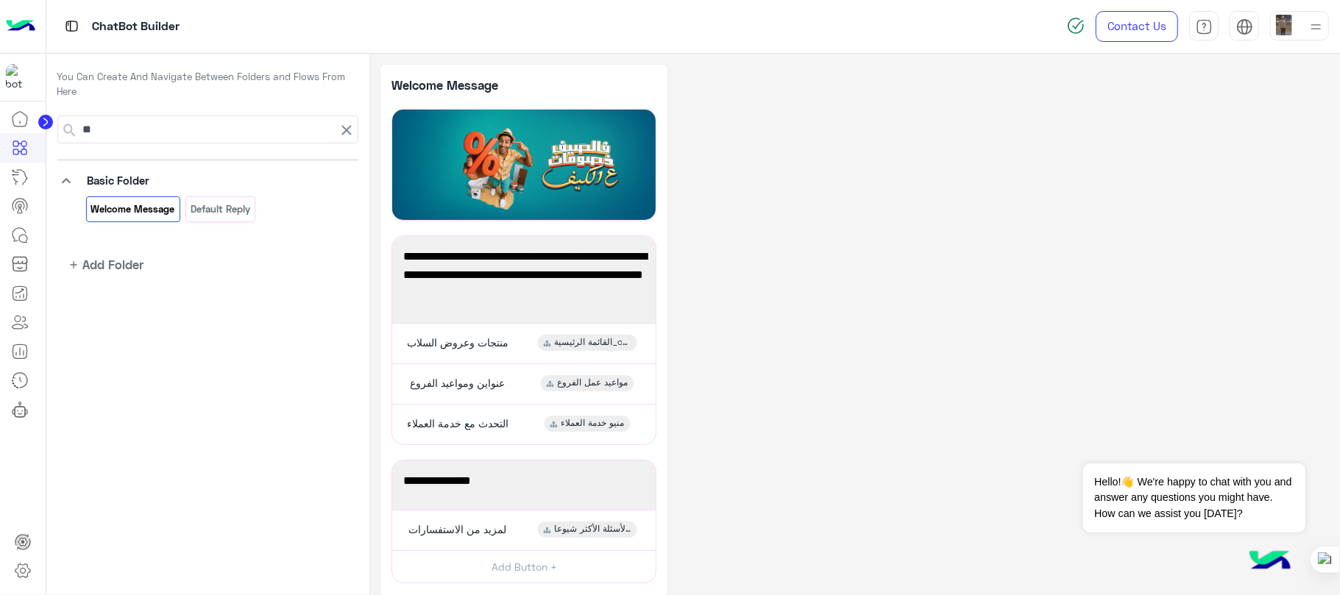
click at [65, 184] on icon "keyboard_arrow_down" at bounding box center [66, 181] width 18 height 18
click at [346, 134] on icon at bounding box center [347, 130] width 18 height 18
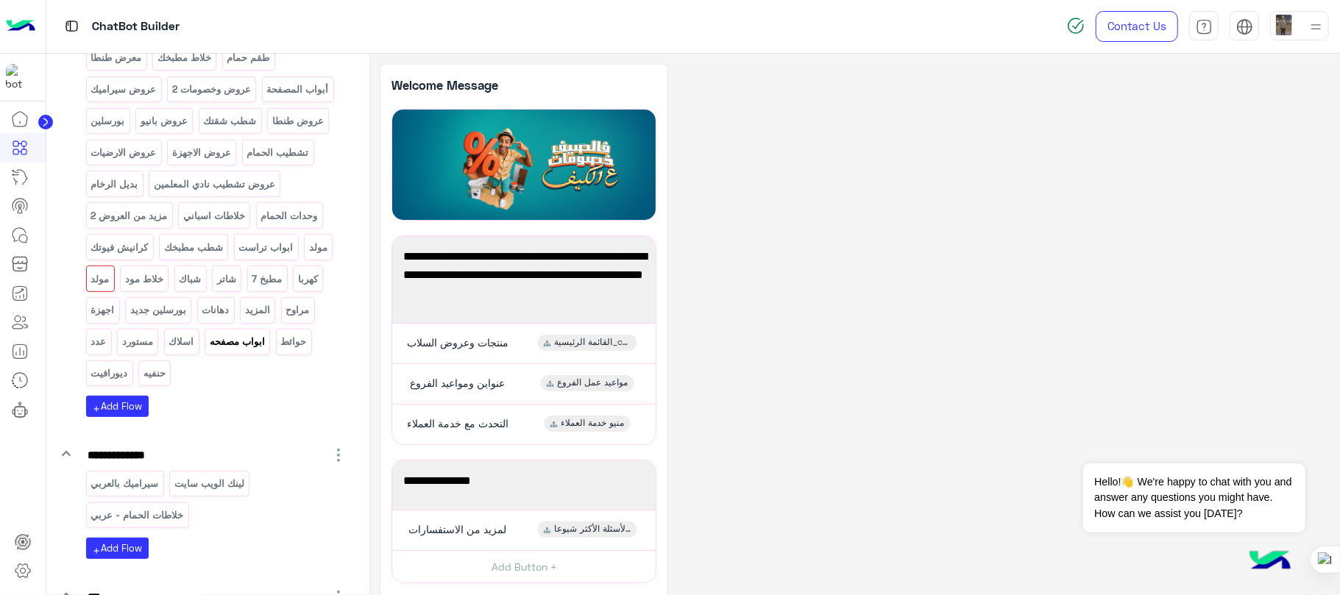
scroll to position [490, 0]
click at [144, 372] on div "حنفيه" at bounding box center [154, 373] width 32 height 26
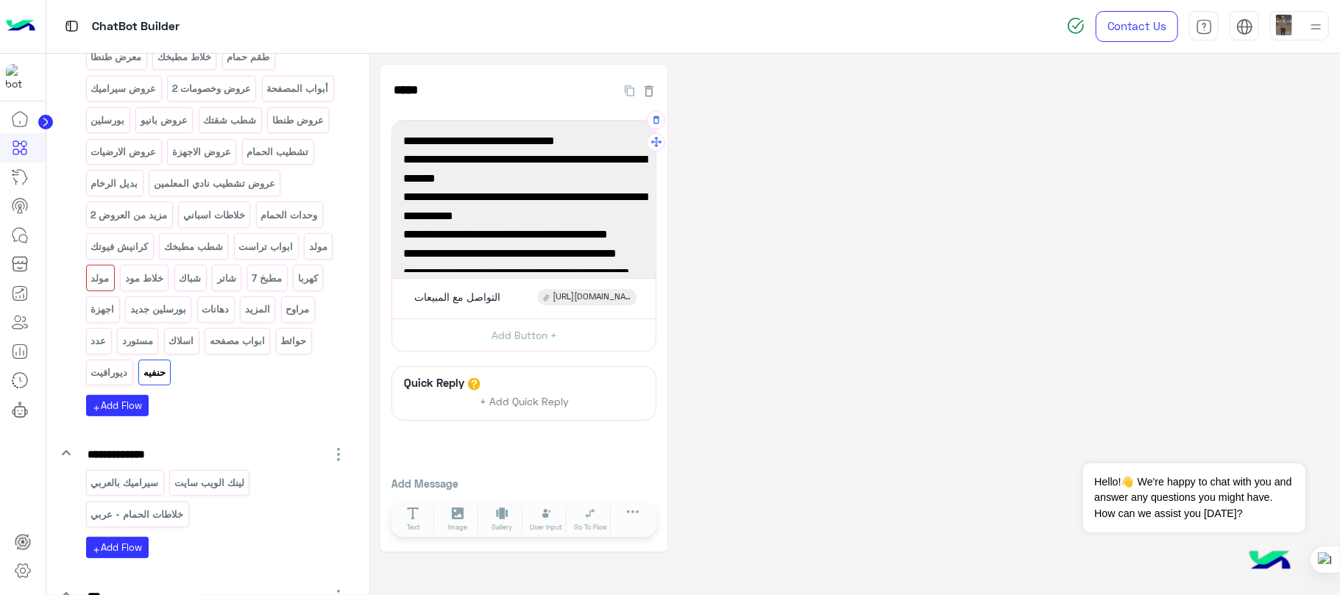
click at [581, 183] on span "أكبر تشكيلة خلاطات مميزة من براند رامون سولير الاسبانى الأنيق" at bounding box center [523, 169] width 241 height 38
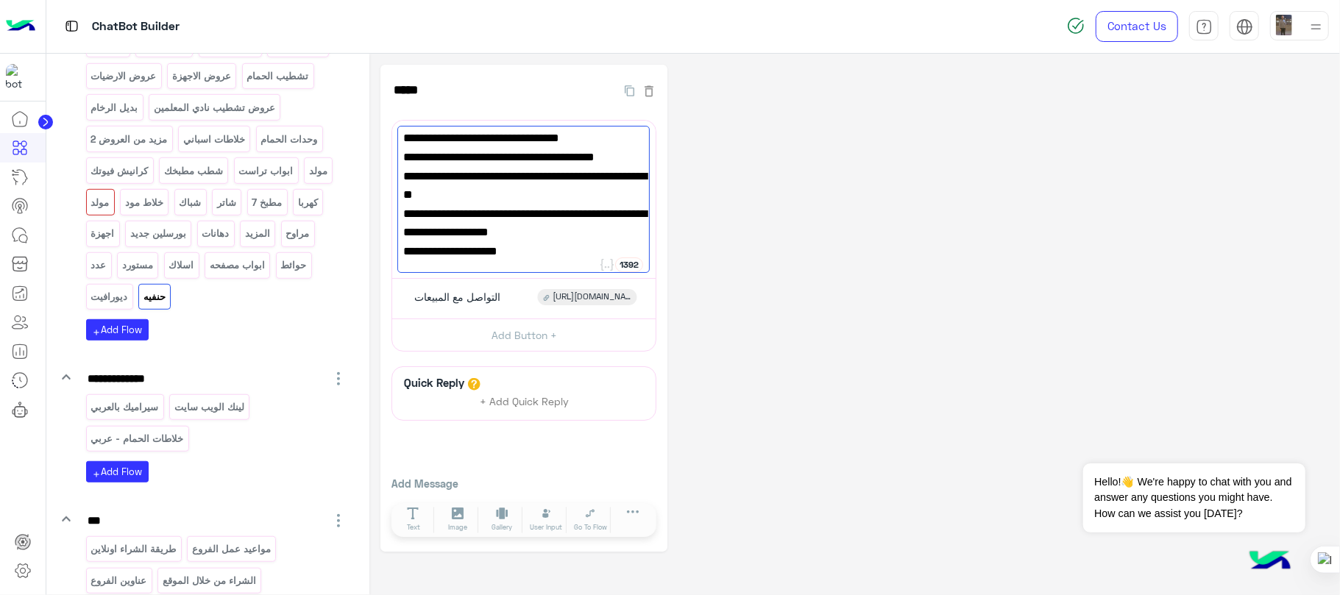
scroll to position [589, 0]
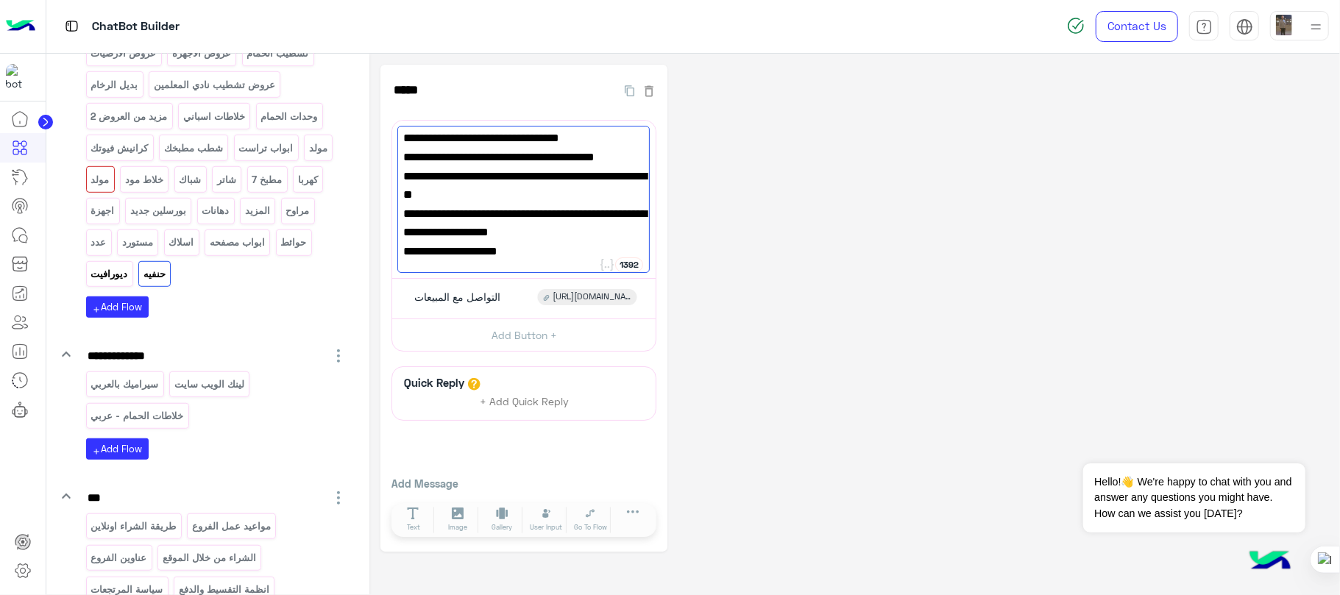
click at [113, 275] on div "ديورافيت" at bounding box center [109, 274] width 47 height 26
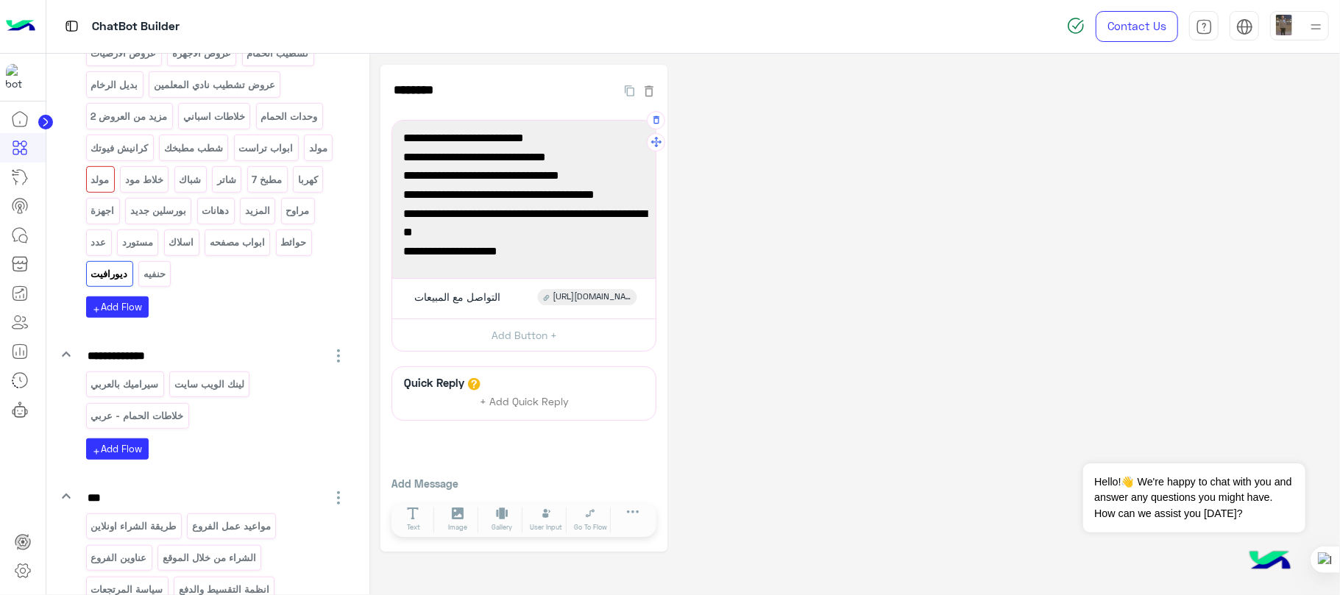
scroll to position [228, 0]
click at [10, 71] on img at bounding box center [19, 77] width 26 height 26
click at [25, 74] on img at bounding box center [19, 77] width 26 height 26
click at [21, 72] on img at bounding box center [19, 77] width 26 height 26
click at [13, 122] on icon at bounding box center [20, 119] width 18 height 18
